Goal: Find specific page/section: Find specific page/section

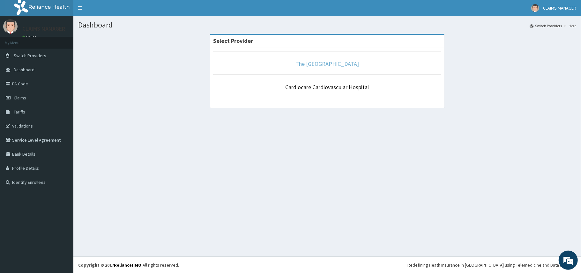
click at [307, 60] on link "The [GEOGRAPHIC_DATA]" at bounding box center [328, 63] width 64 height 7
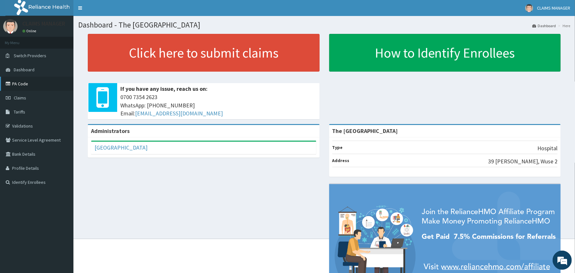
click at [20, 82] on link "PA Code" at bounding box center [36, 84] width 73 height 14
